Goal: Transaction & Acquisition: Purchase product/service

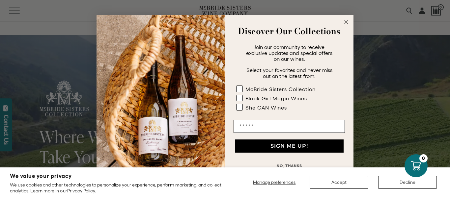
click at [333, 108] on div "[PERSON_NAME] Sisters Collection Black Girl Magic Wines She CAN Wines" at bounding box center [288, 100] width 111 height 28
click at [332, 108] on div "[PERSON_NAME] Sisters Collection Black Girl Magic Wines She CAN Wines" at bounding box center [288, 100] width 111 height 28
click at [190, 121] on img "POPUP Form" at bounding box center [160, 99] width 128 height 168
click at [236, 101] on rect "POPUP Form" at bounding box center [239, 98] width 6 height 6
click at [346, 21] on circle "Close dialog" at bounding box center [346, 22] width 8 height 8
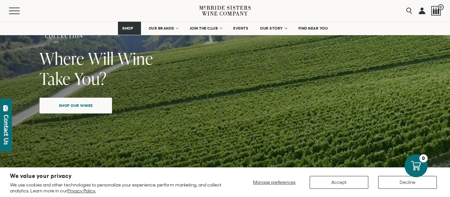
scroll to position [79, 0]
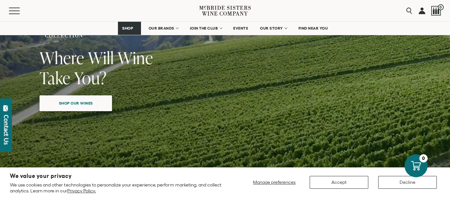
click at [100, 105] on span "Shop our wines" at bounding box center [75, 103] width 57 height 13
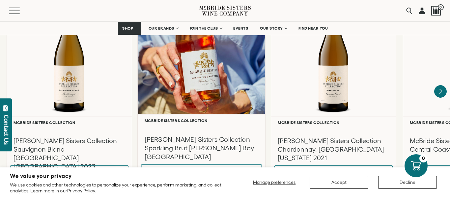
scroll to position [609, 0]
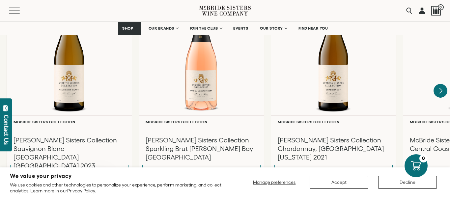
click at [443, 84] on icon "Next" at bounding box center [440, 91] width 14 height 14
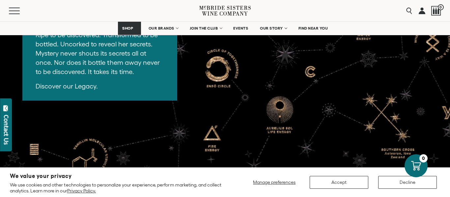
scroll to position [1517, 0]
